Goal: Task Accomplishment & Management: Use online tool/utility

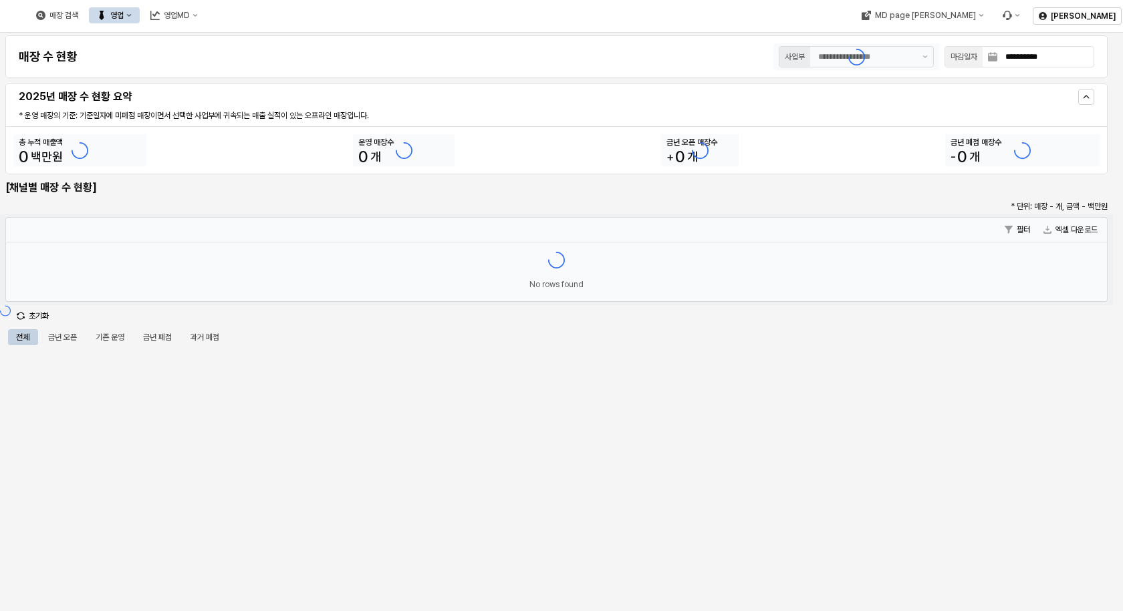
type input "******"
click at [132, 14] on icon "영업" at bounding box center [128, 15] width 5 height 5
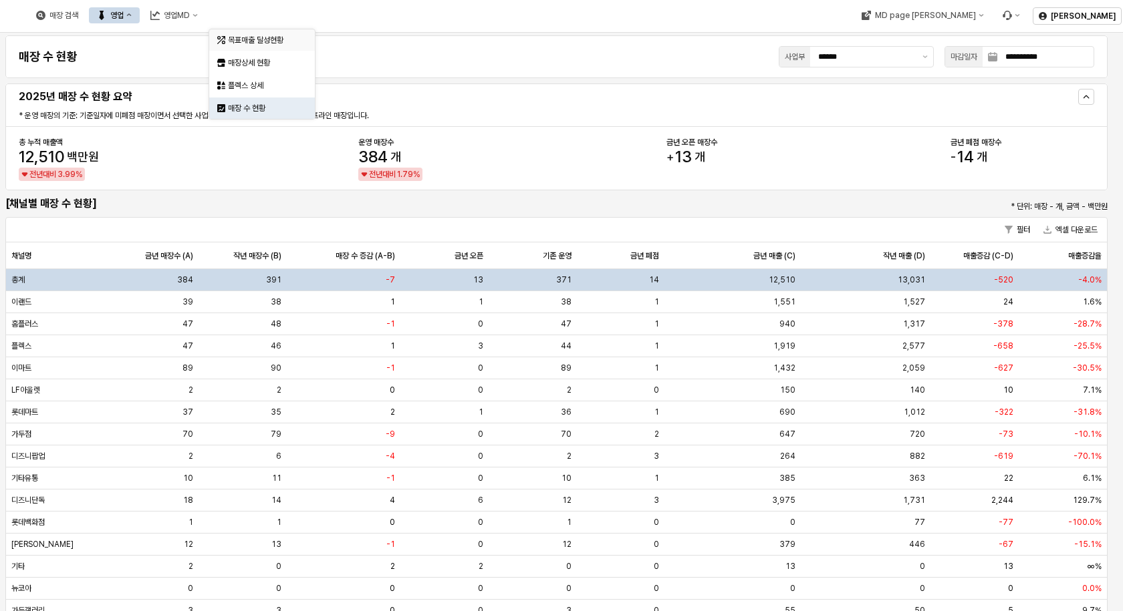
click at [237, 39] on div "목표매출 달성현황" at bounding box center [263, 40] width 71 height 11
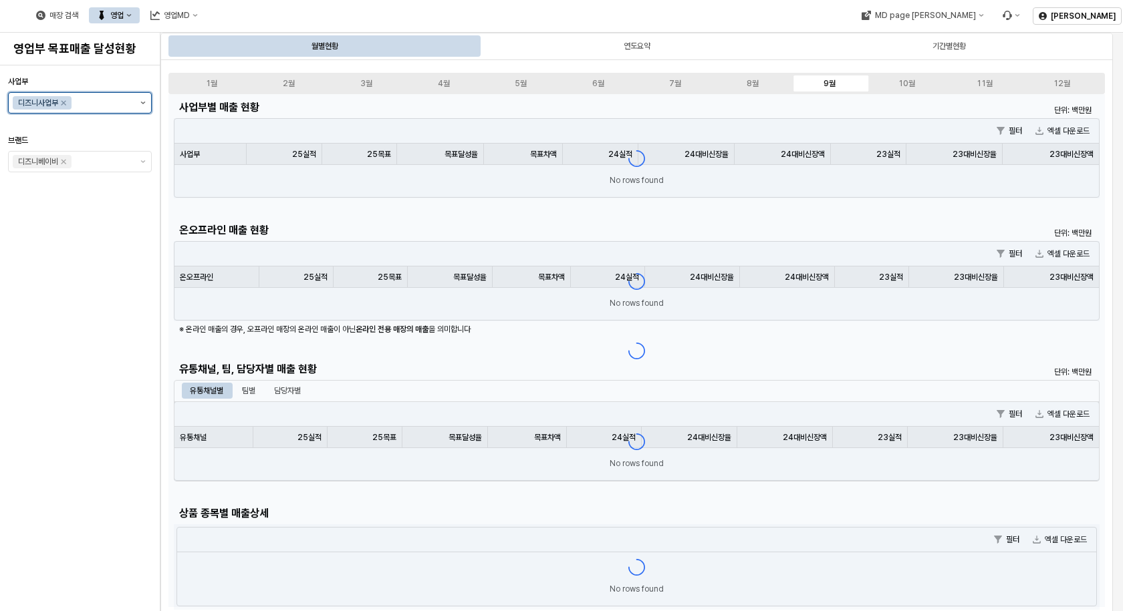
click at [143, 100] on button "제안 사항 표시" at bounding box center [143, 103] width 16 height 20
click at [80, 130] on div "아가방사업부" at bounding box center [82, 130] width 105 height 11
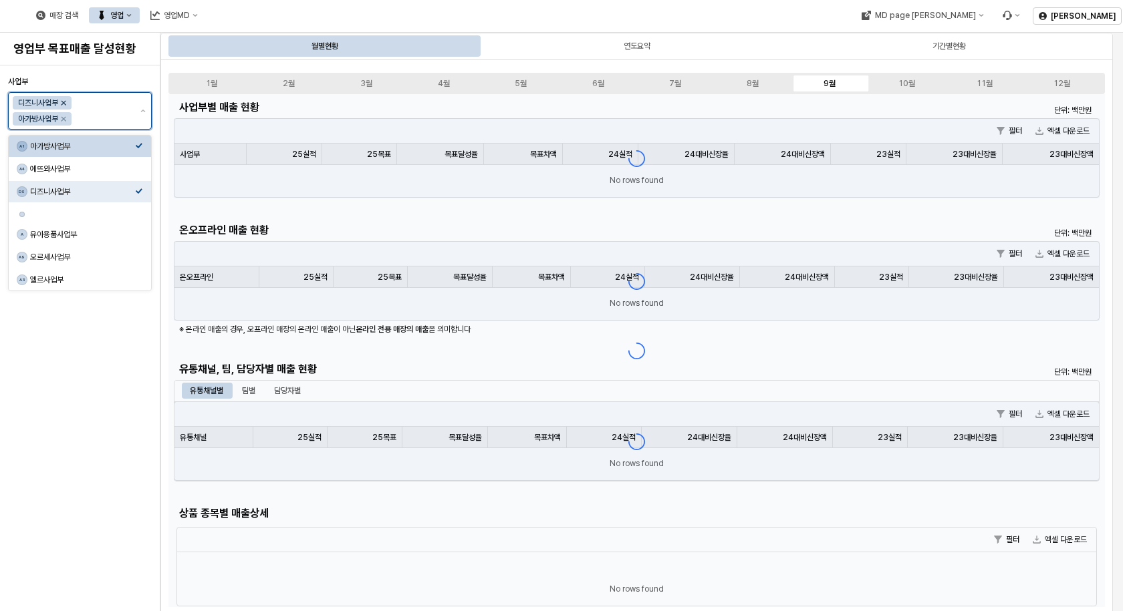
click at [63, 101] on icon "Remove 디즈니사업부" at bounding box center [63, 103] width 5 height 5
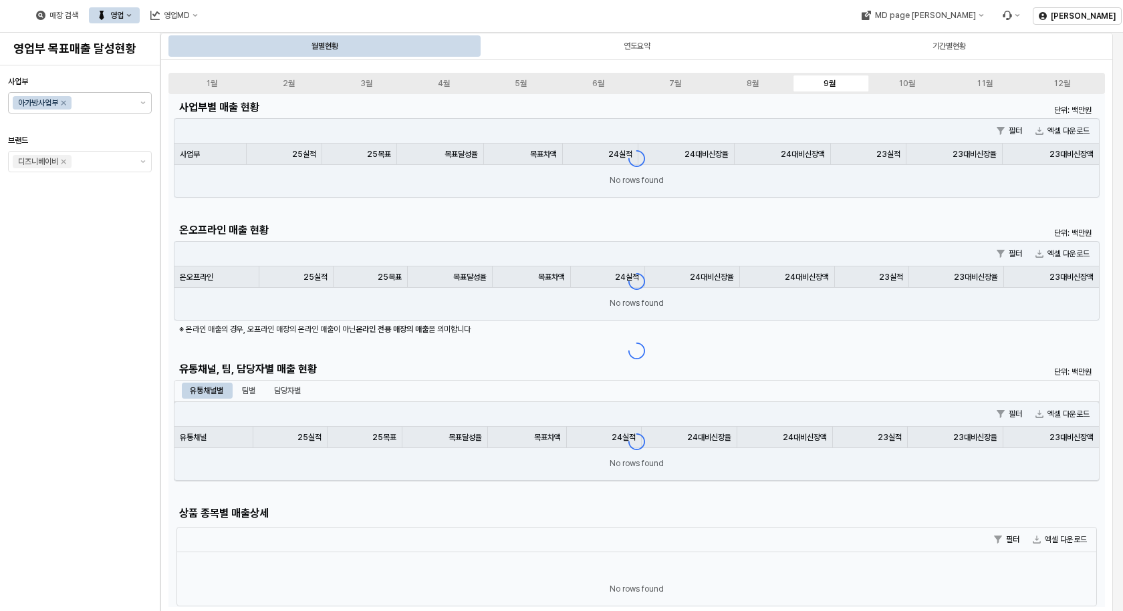
click at [77, 329] on div "사업부 아가방사업부 브랜드 디즈니베이비" at bounding box center [80, 338] width 144 height 535
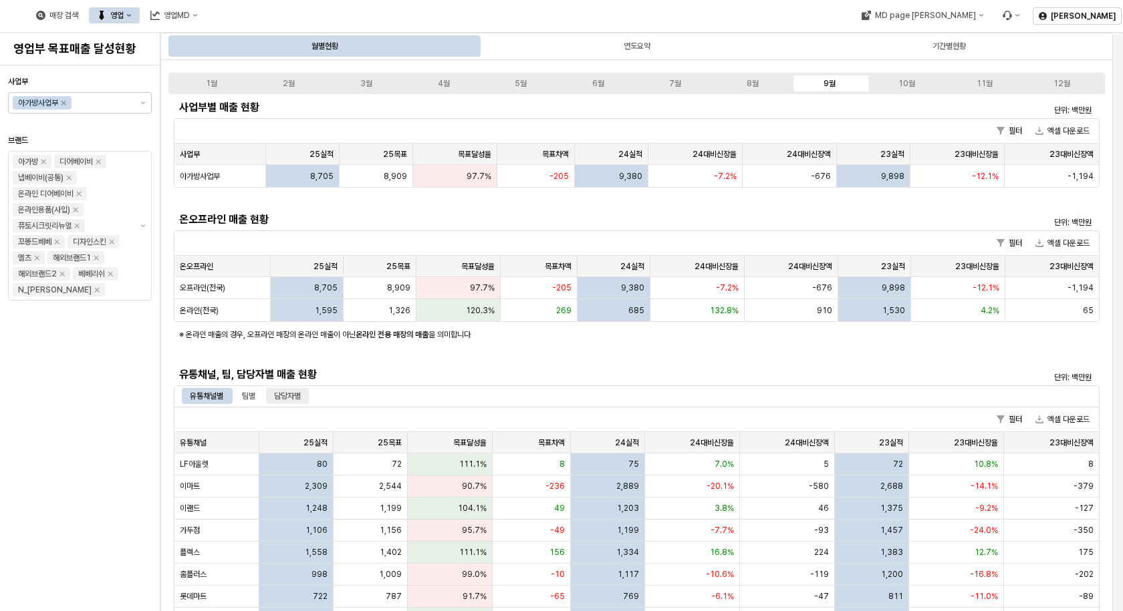
click at [291, 400] on div "담당자별" at bounding box center [287, 396] width 27 height 16
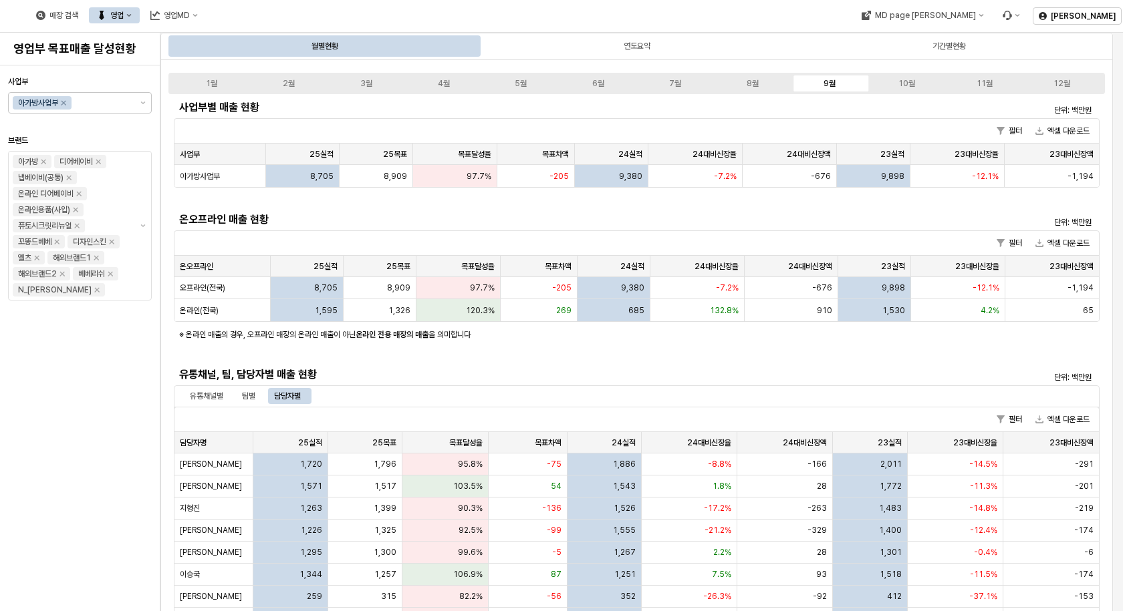
scroll to position [134, 0]
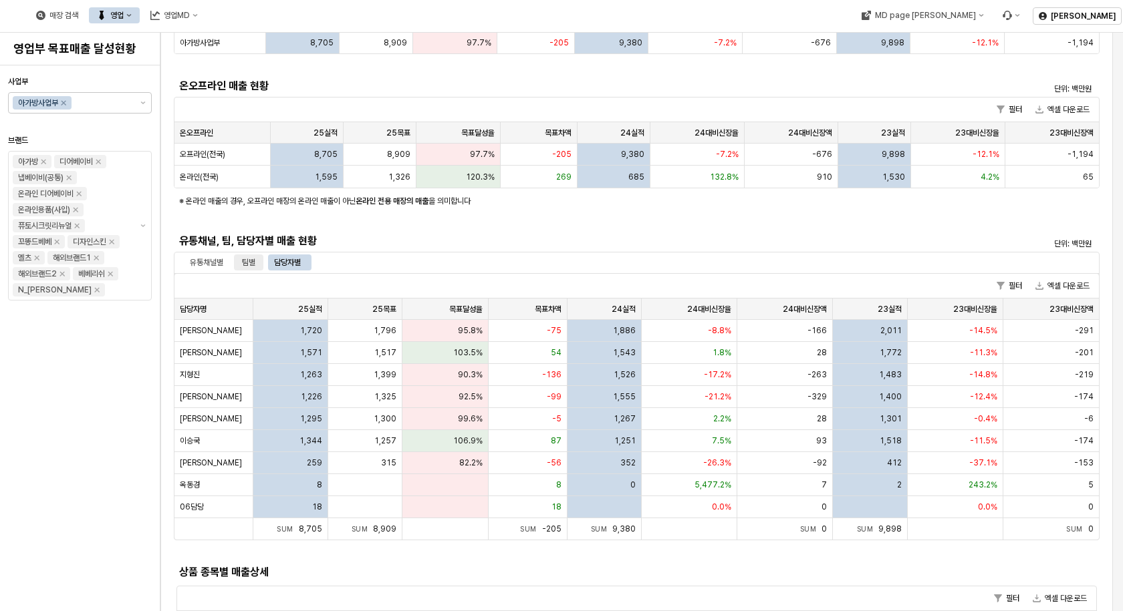
click at [255, 265] on div "팀별" at bounding box center [248, 263] width 13 height 16
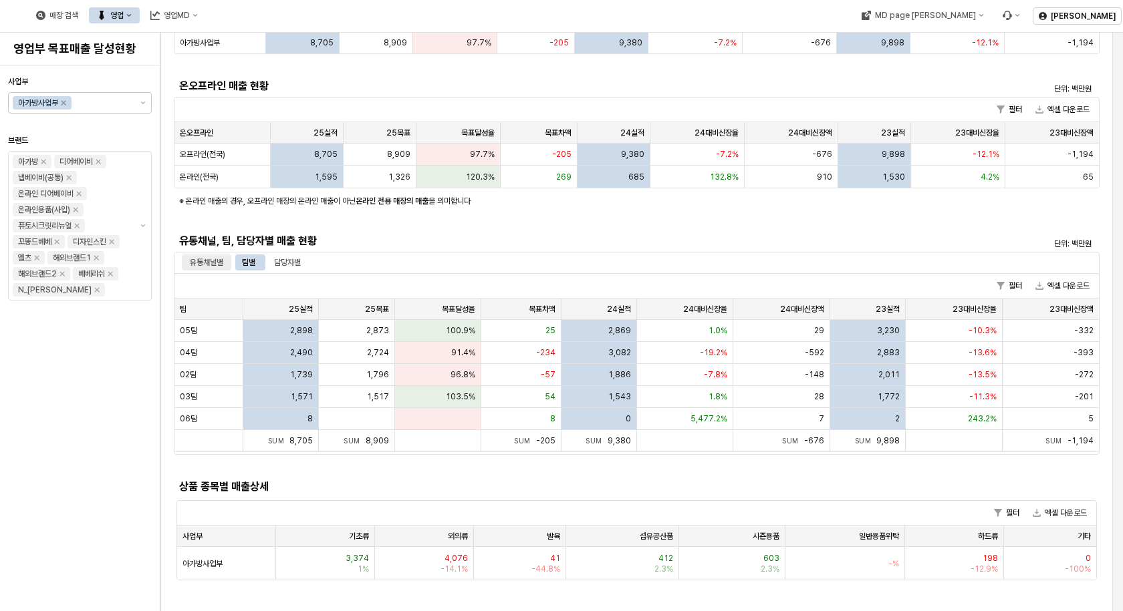
click at [210, 263] on div "유통채널별" at bounding box center [206, 263] width 33 height 16
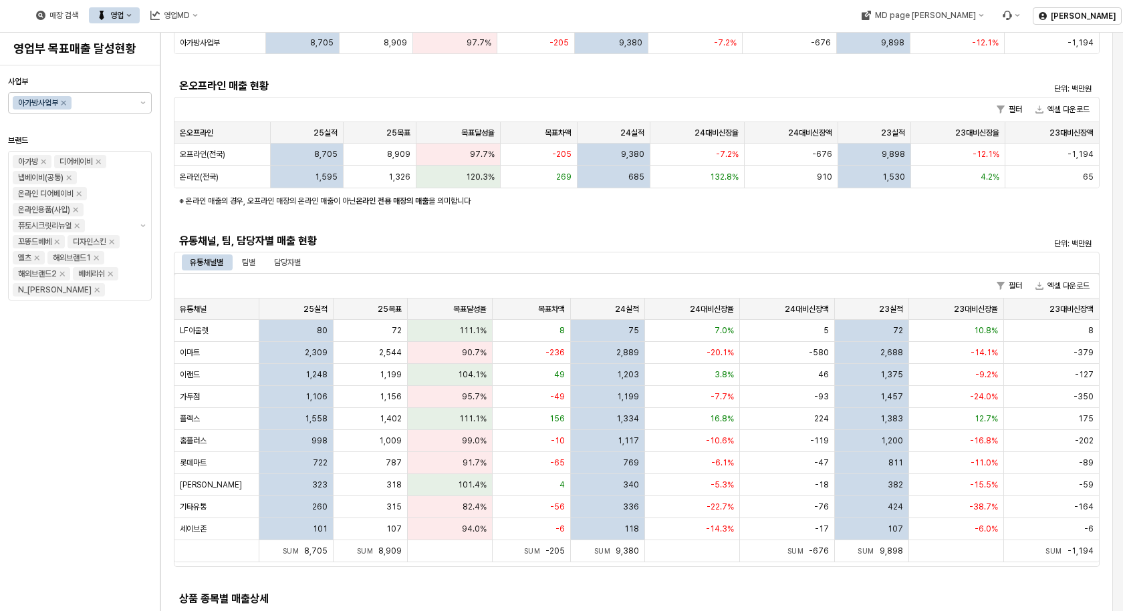
click at [40, 448] on div "사업부 아가방사업부 브랜드 아가방 디어베이비 냅베이비(공통) 온라인 디어베이비 온라인용품(사입) 퓨토시크릿리뉴얼 꼬똥드베베 디자인스킨 엘츠 해…" at bounding box center [80, 338] width 144 height 535
click at [247, 262] on div "팀별" at bounding box center [248, 263] width 13 height 16
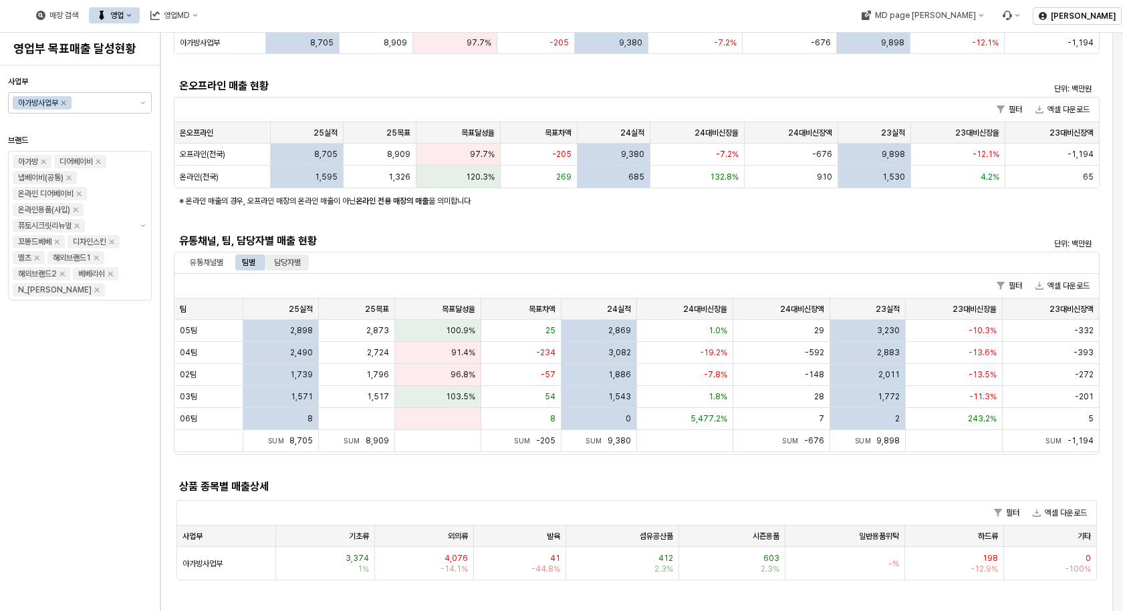
click at [279, 265] on div "담당자별" at bounding box center [287, 263] width 27 height 16
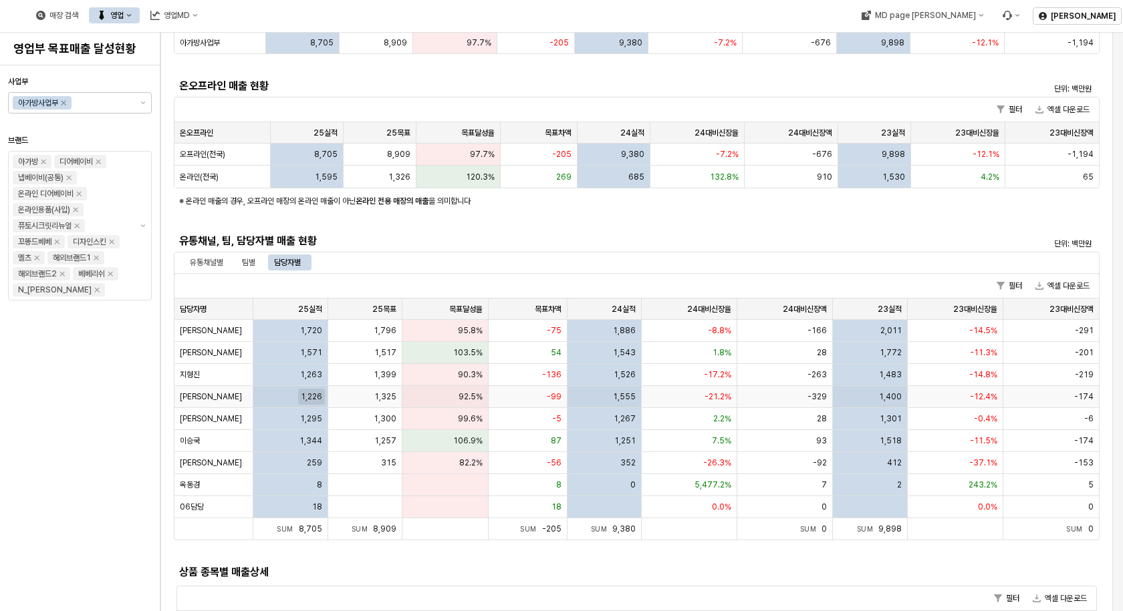
click at [319, 392] on span "1,226" at bounding box center [311, 397] width 21 height 11
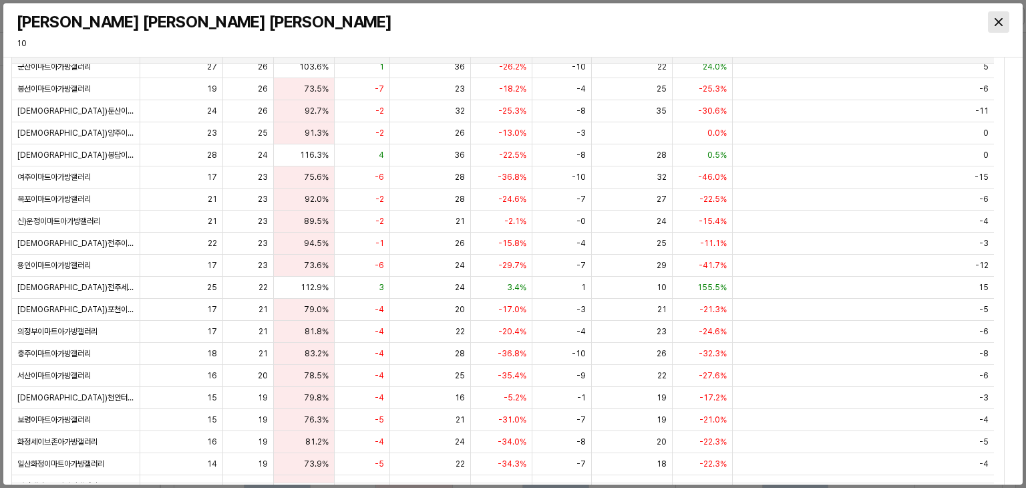
click at [1004, 19] on div "Close" at bounding box center [999, 22] width 20 height 20
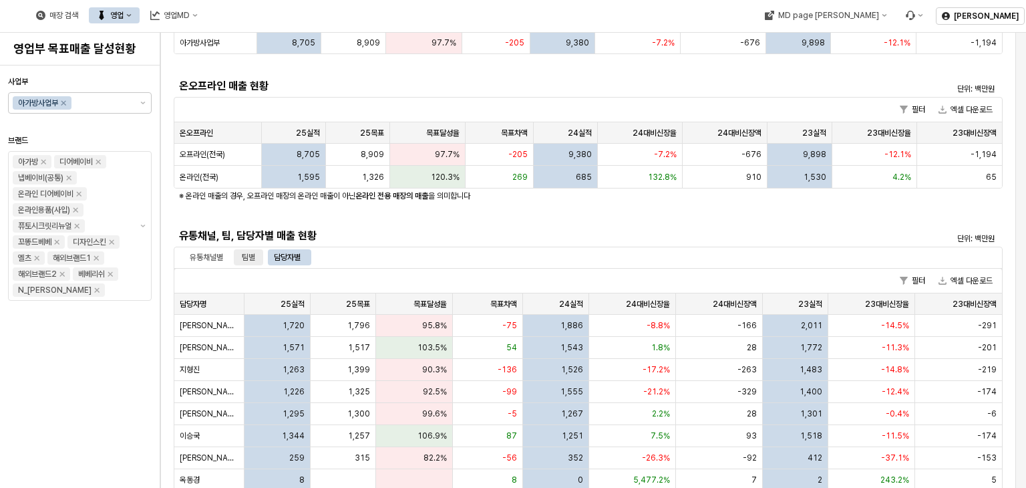
click at [237, 257] on div "팀별" at bounding box center [248, 257] width 29 height 16
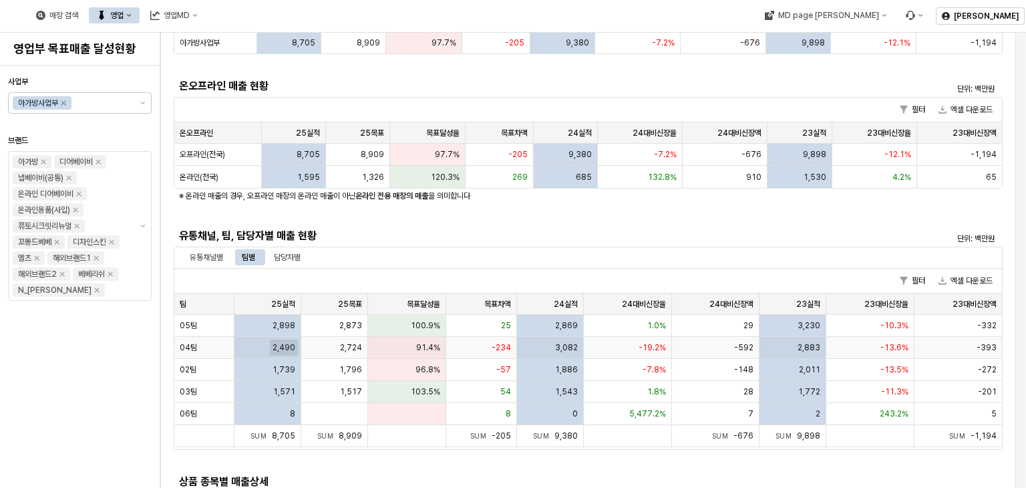
click at [277, 347] on span "2,490" at bounding box center [284, 347] width 23 height 11
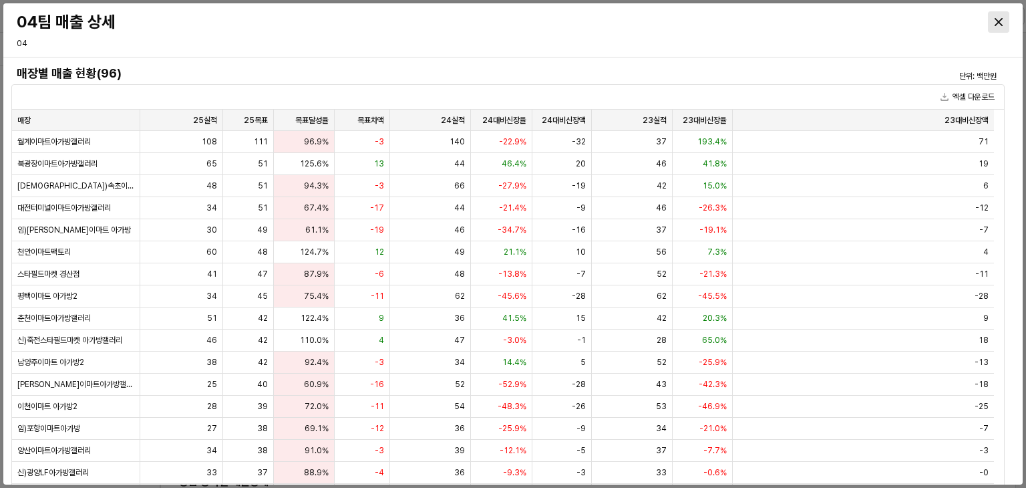
click at [1000, 19] on icon "Close" at bounding box center [999, 22] width 8 height 8
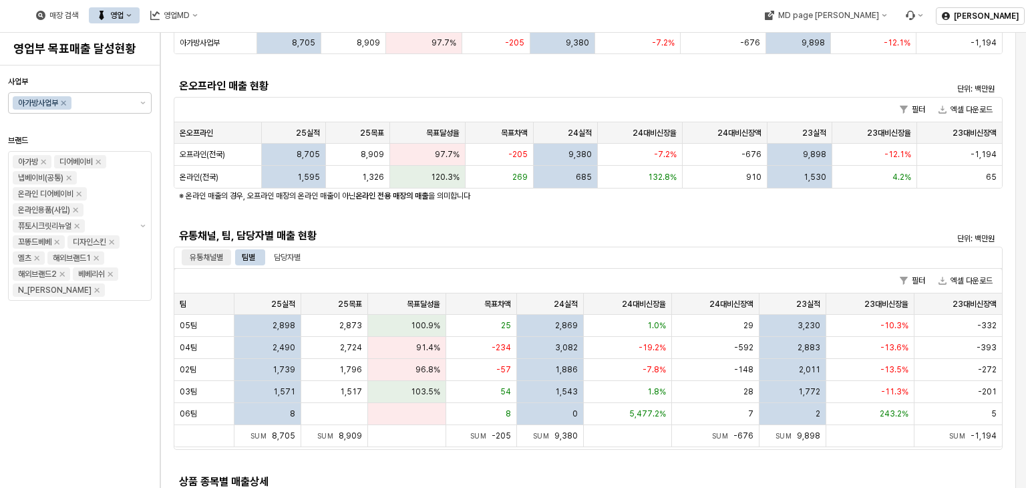
click at [208, 255] on div "유통채널별" at bounding box center [206, 257] width 33 height 16
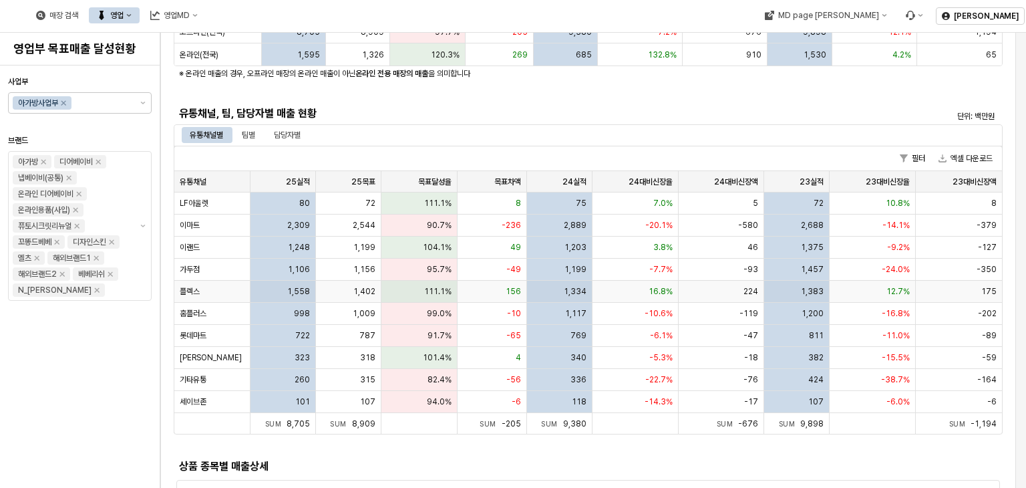
scroll to position [267, 0]
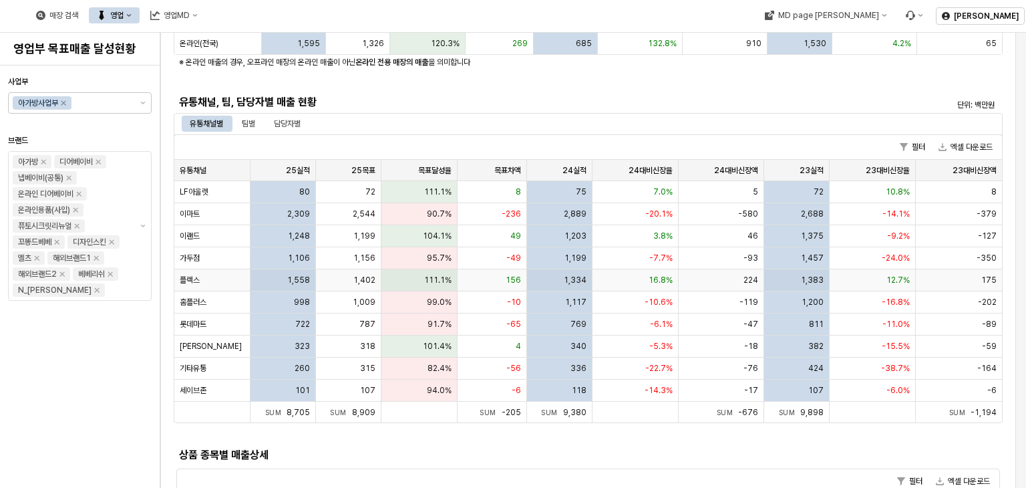
click at [957, 144] on button "엑셀 다운로드" at bounding box center [965, 147] width 65 height 16
